Goal: Task Accomplishment & Management: Manage account settings

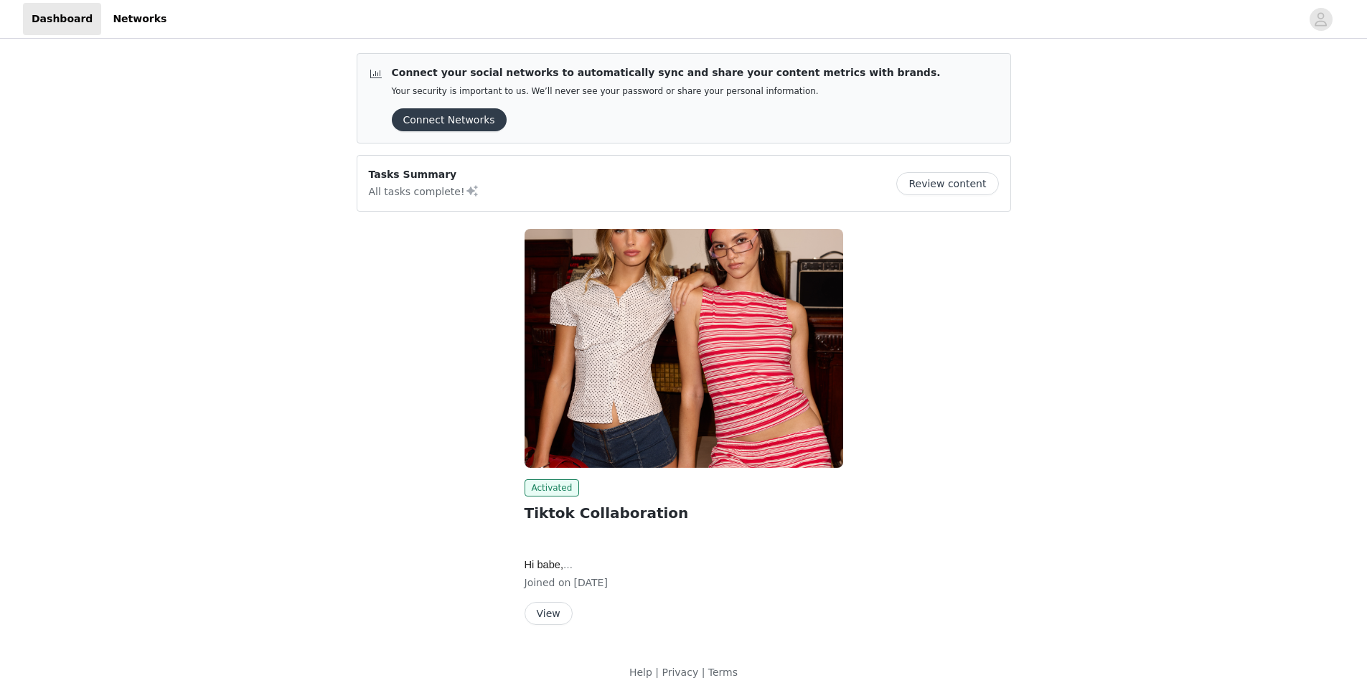
scroll to position [19, 0]
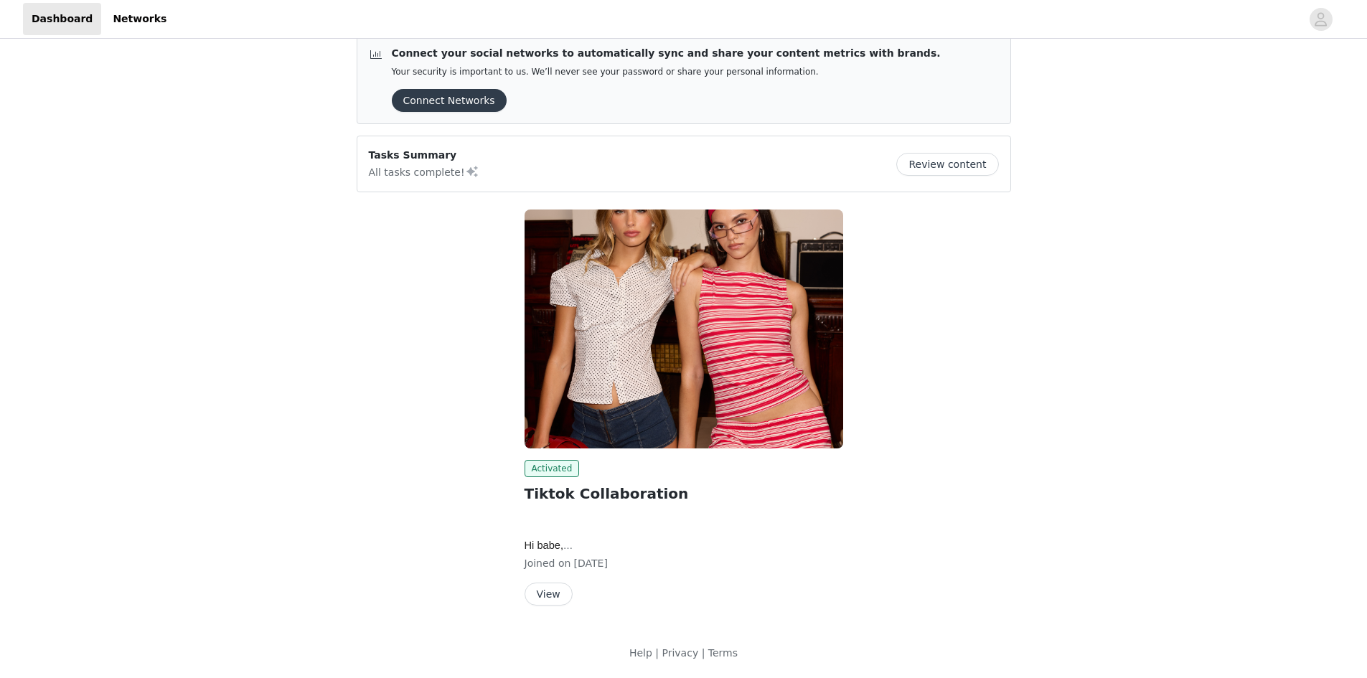
click at [546, 589] on button "View" at bounding box center [549, 594] width 48 height 23
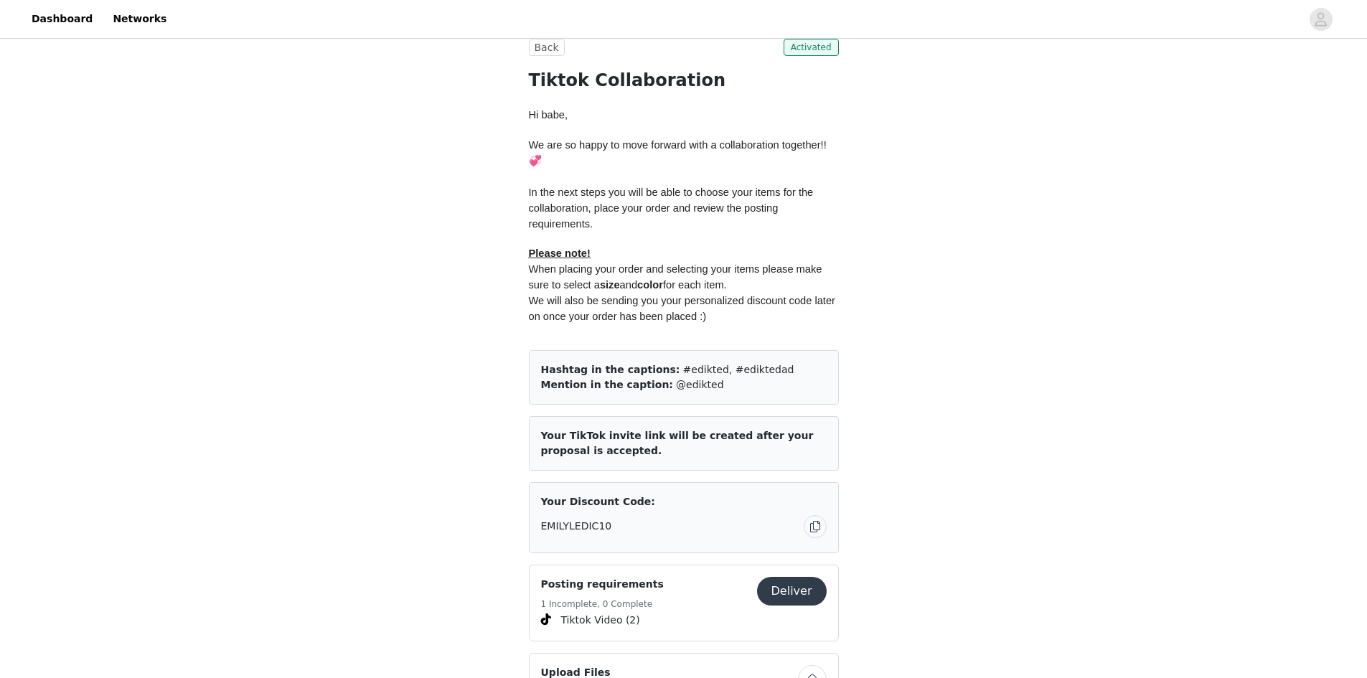
scroll to position [861, 0]
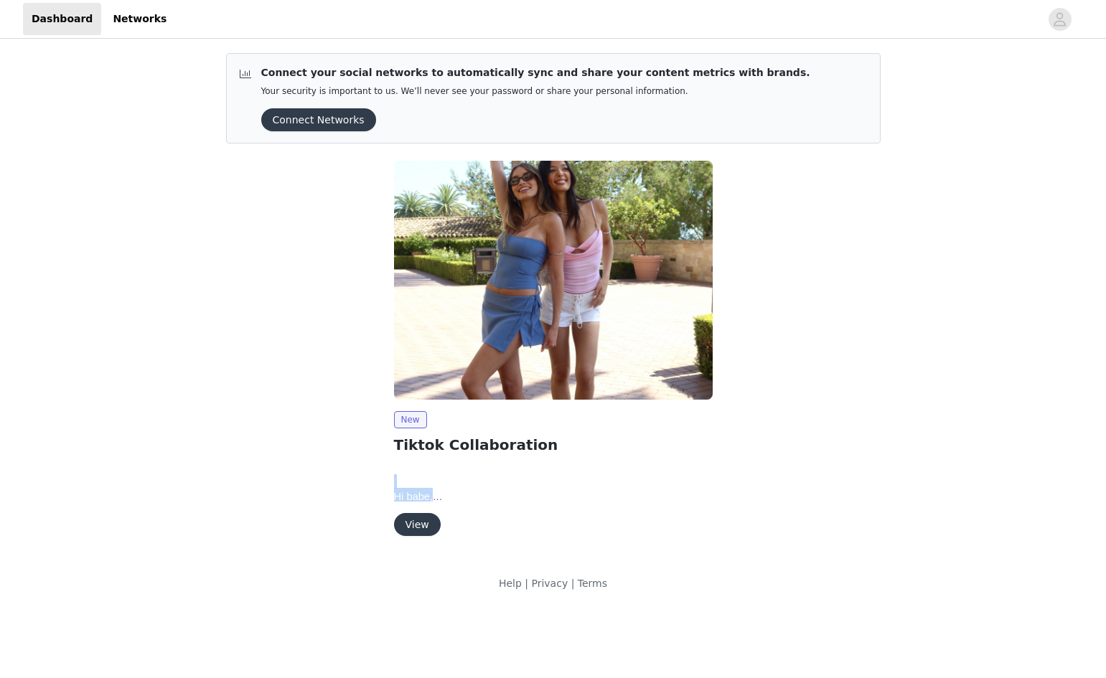
drag, startPoint x: 441, startPoint y: 472, endPoint x: 428, endPoint y: 511, distance: 41.5
click at [433, 515] on div "New Tiktok Collaboration Hi babe, We are so happy to move forward with a collab…" at bounding box center [553, 473] width 319 height 125
click at [462, 495] on p "Hi babe," at bounding box center [553, 496] width 319 height 17
click at [406, 526] on button "View" at bounding box center [417, 524] width 47 height 23
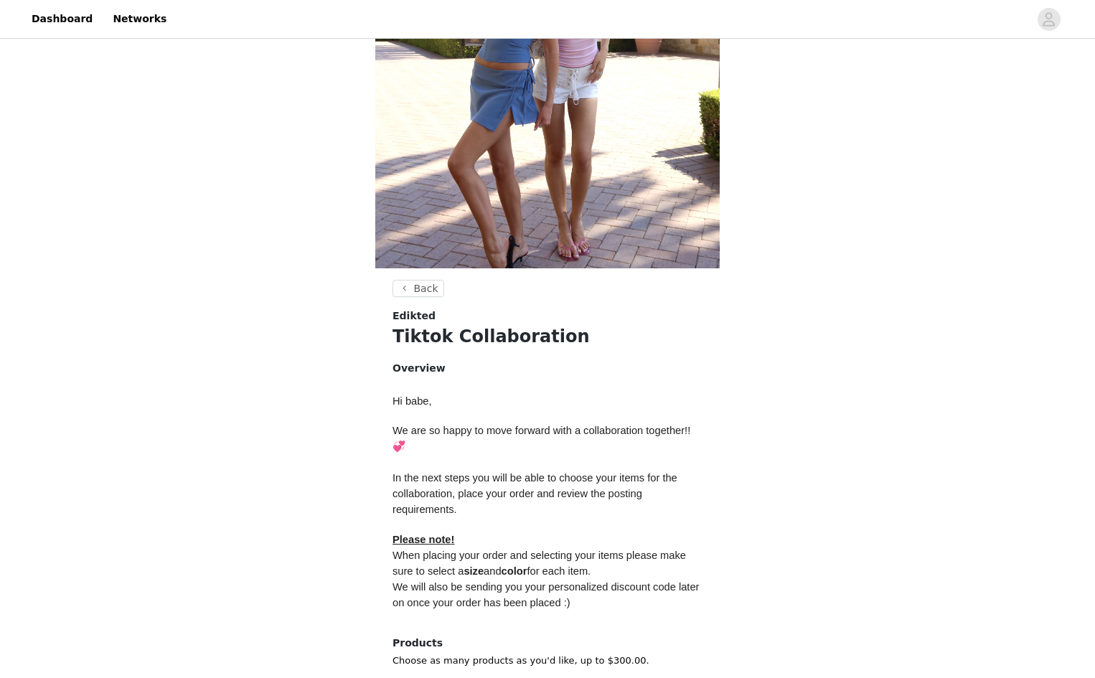
scroll to position [338, 0]
